Goal: Task Accomplishment & Management: Complete application form

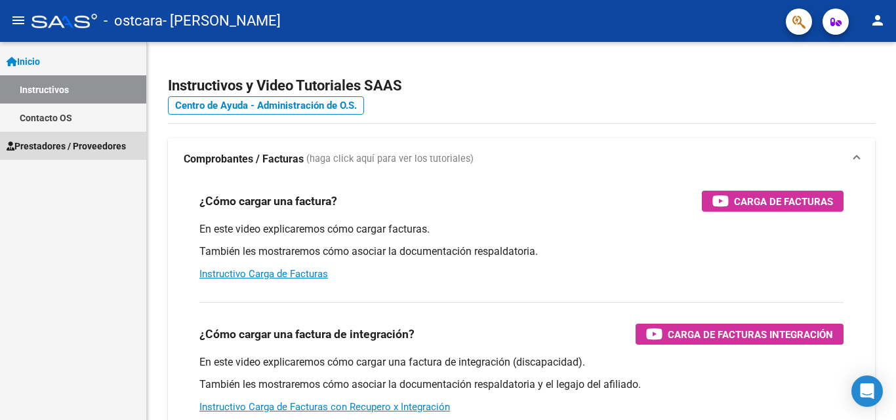
click at [60, 145] on span "Prestadores / Proveedores" at bounding box center [66, 146] width 119 height 14
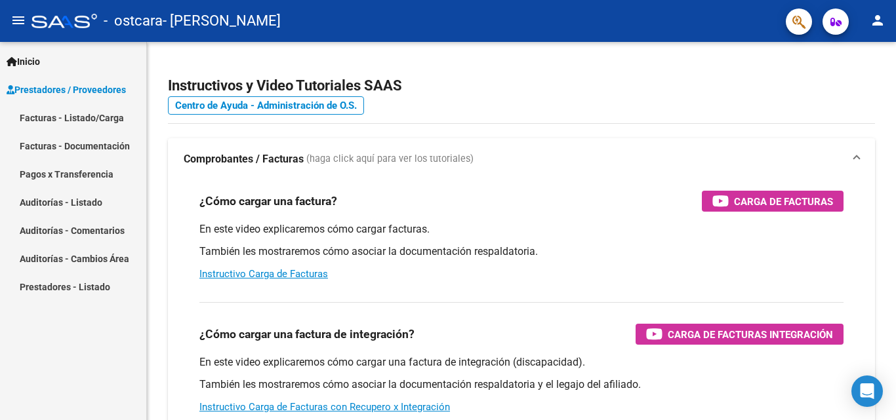
click at [107, 122] on link "Facturas - Listado/Carga" at bounding box center [73, 118] width 146 height 28
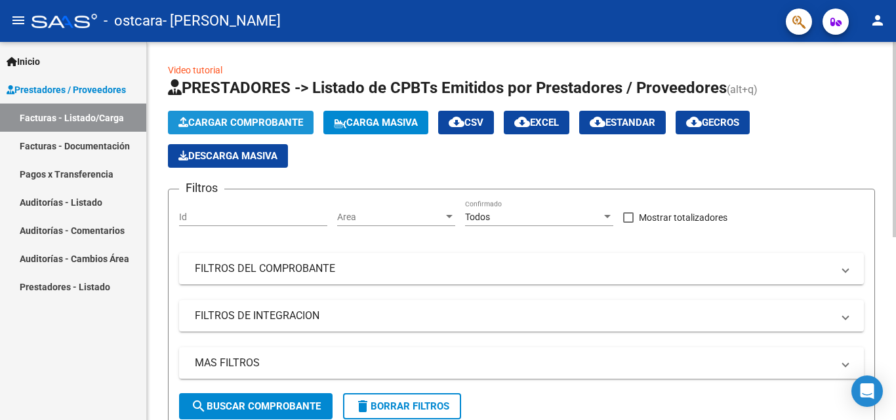
click at [276, 119] on span "Cargar Comprobante" at bounding box center [240, 123] width 125 height 12
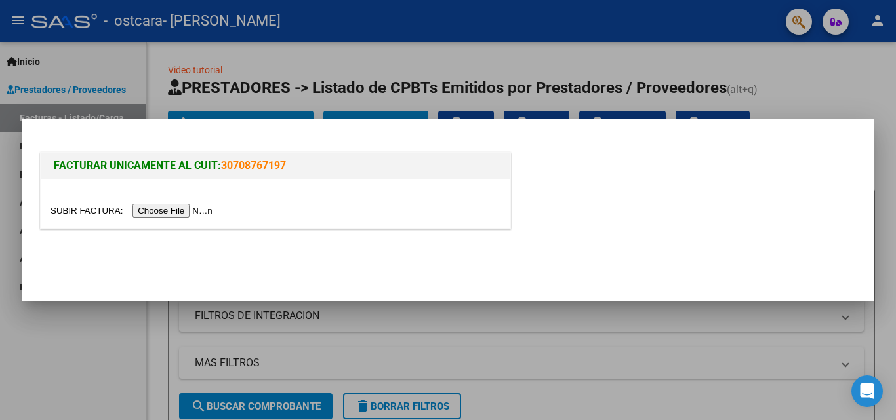
click at [204, 209] on input "file" at bounding box center [133, 211] width 166 height 14
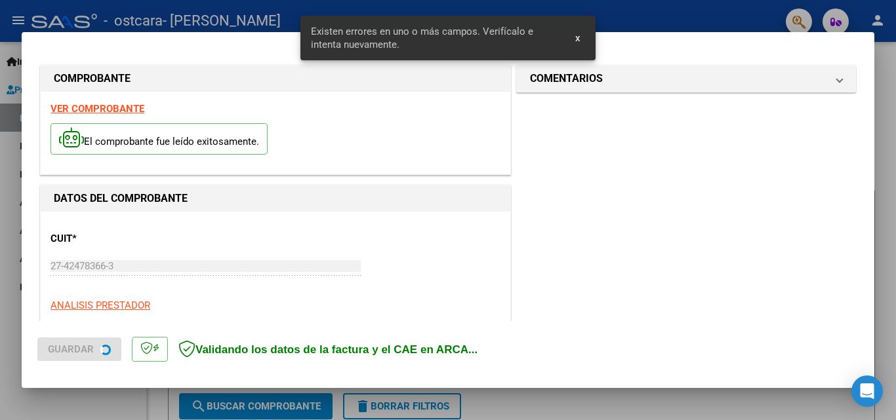
scroll to position [296, 0]
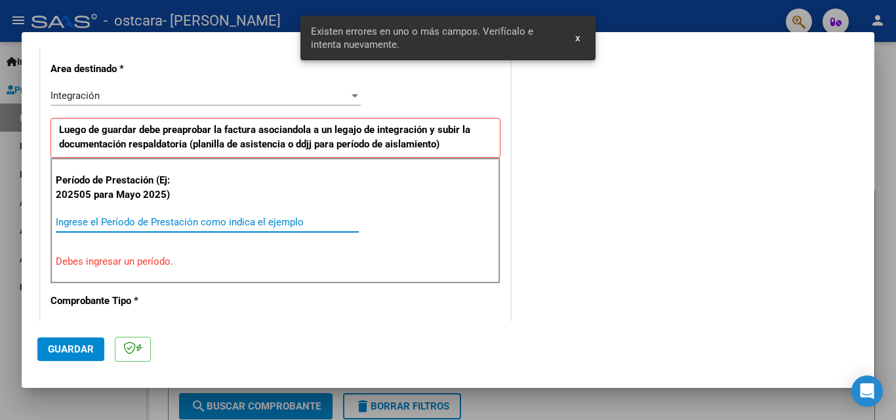
click at [105, 216] on input "Ingrese el Período de Prestación como indica el ejemplo" at bounding box center [207, 222] width 303 height 12
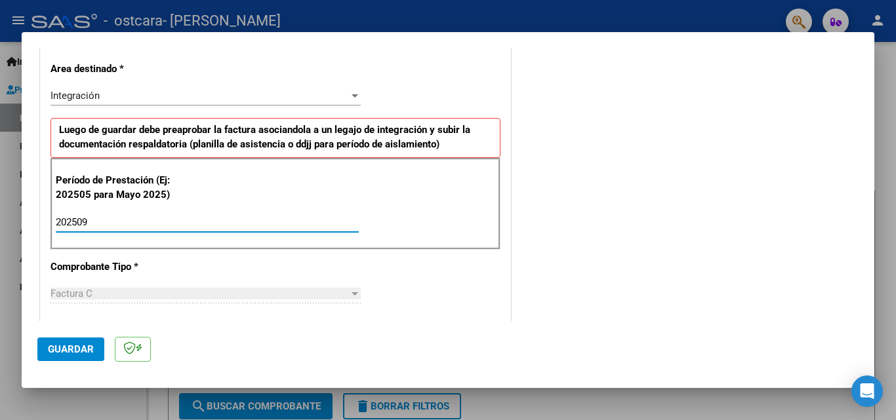
type input "202509"
click at [165, 272] on p "Comprobante Tipo *" at bounding box center [117, 267] width 135 height 15
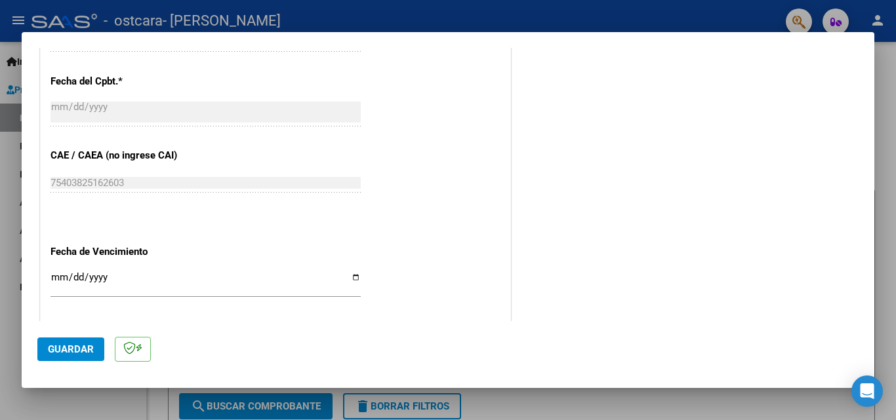
scroll to position [881, 0]
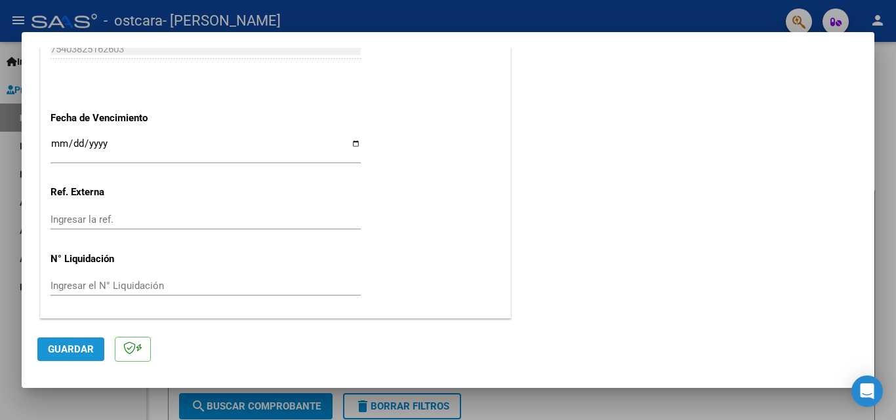
click at [62, 352] on span "Guardar" at bounding box center [71, 350] width 46 height 12
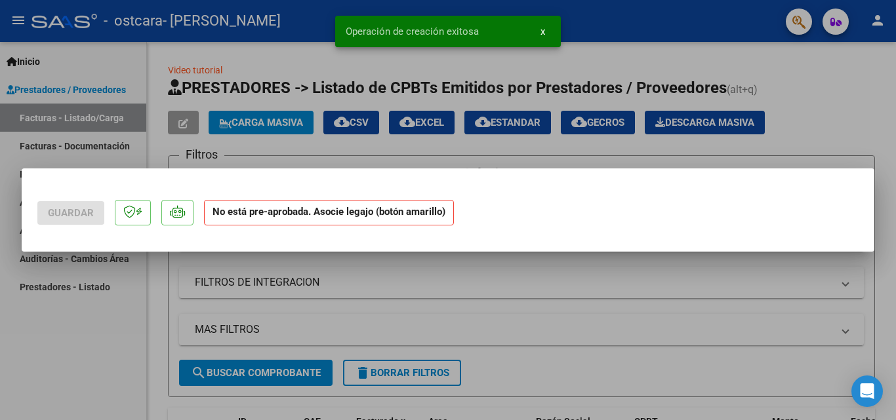
scroll to position [0, 0]
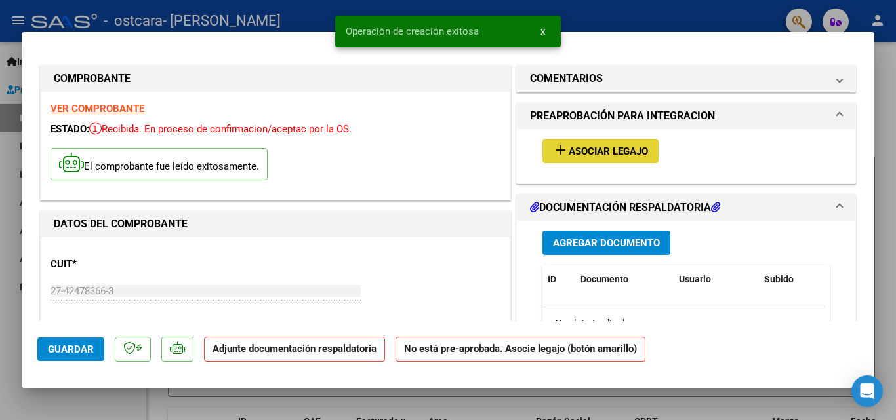
click at [612, 153] on span "Asociar Legajo" at bounding box center [608, 152] width 79 height 12
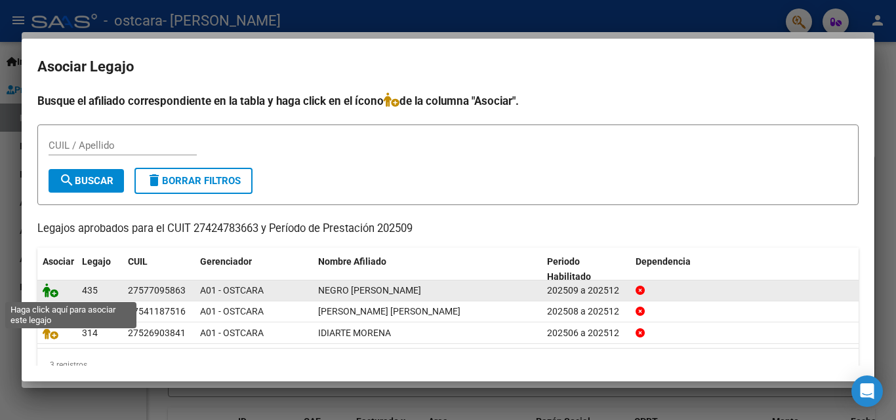
click at [49, 296] on icon at bounding box center [51, 290] width 16 height 14
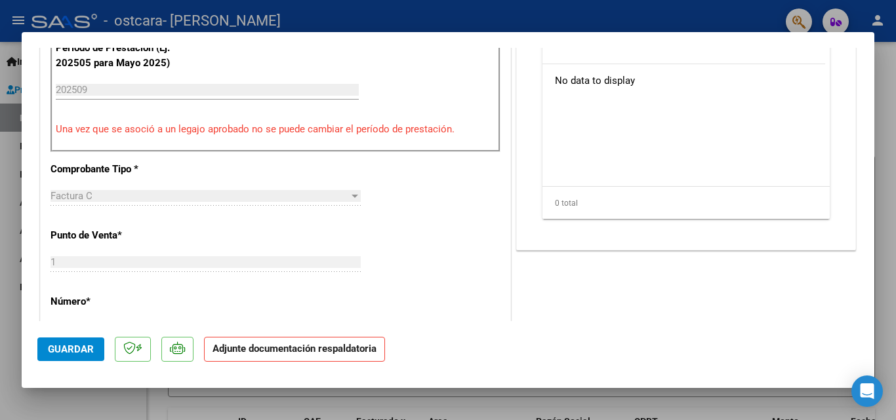
scroll to position [268, 0]
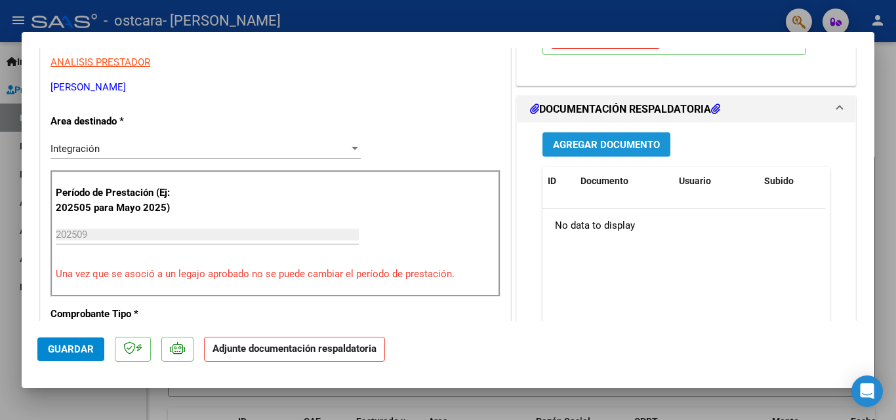
click at [594, 139] on span "Agregar Documento" at bounding box center [606, 145] width 107 height 12
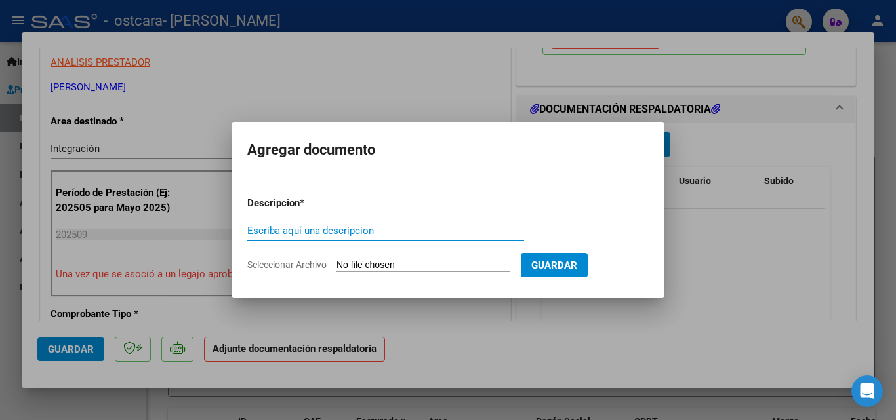
click at [363, 225] on input "Escriba aquí una descripcion" at bounding box center [385, 231] width 277 height 12
click at [346, 228] on input "Escriba aquí una descripcion" at bounding box center [385, 231] width 277 height 12
type input "ASISTENCIA SEPTIEMBRE NEGRO [PERSON_NAME]"
click at [384, 267] on input "Seleccionar Archivo" at bounding box center [423, 266] width 174 height 12
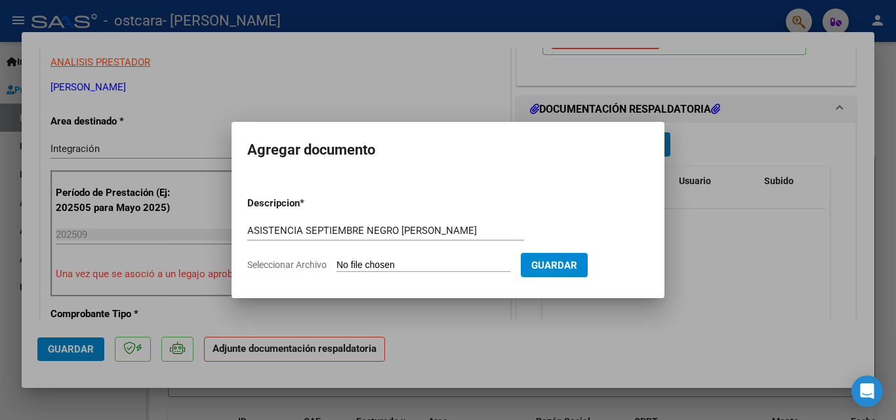
type input "C:\fakepath\ASISTENCIA SEPTIEMBRE - NEGRO [PERSON_NAME].pdf"
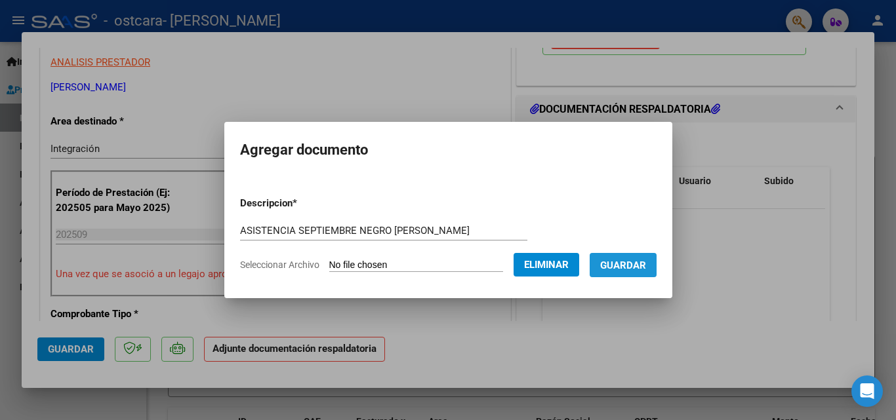
click at [628, 273] on button "Guardar" at bounding box center [622, 265] width 67 height 24
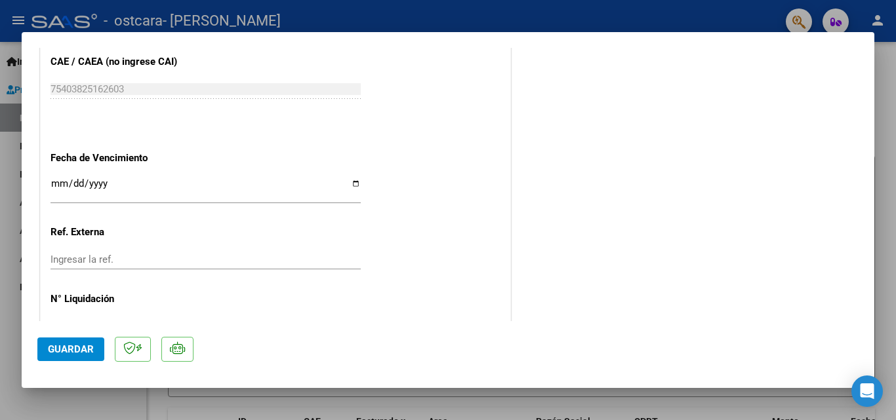
scroll to position [900, 0]
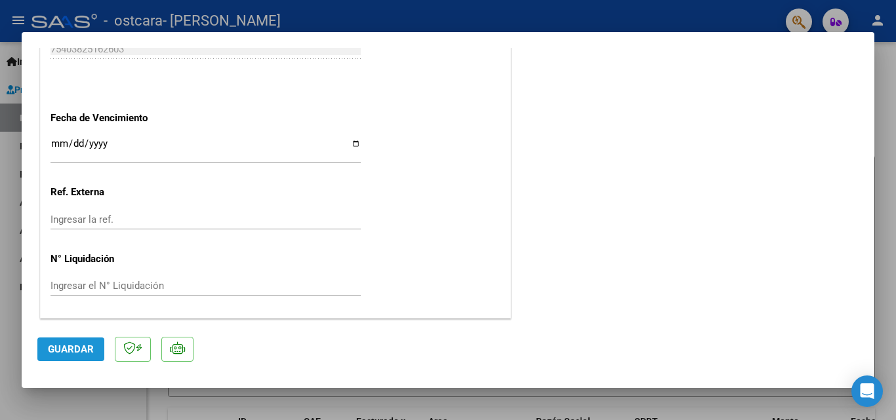
click at [69, 353] on span "Guardar" at bounding box center [71, 350] width 46 height 12
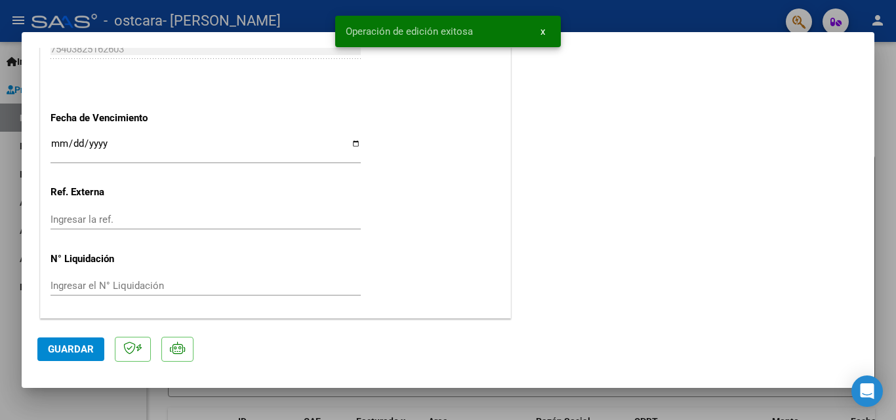
click at [685, 15] on div at bounding box center [448, 210] width 896 height 420
type input "$ 0,00"
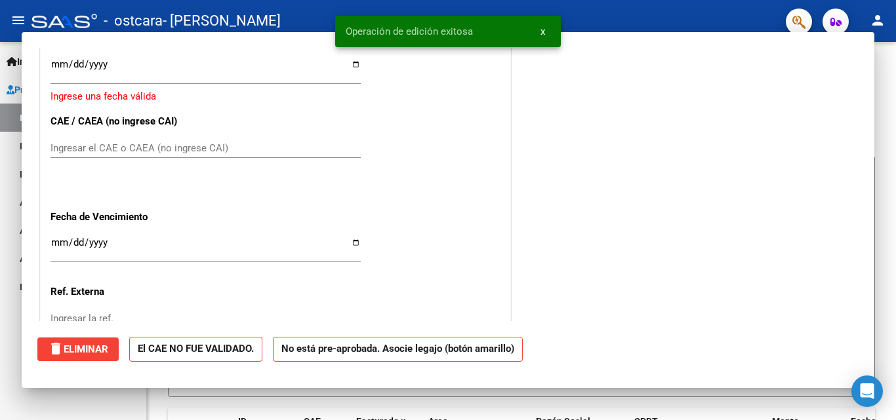
scroll to position [1000, 0]
